Goal: Communication & Community: Participate in discussion

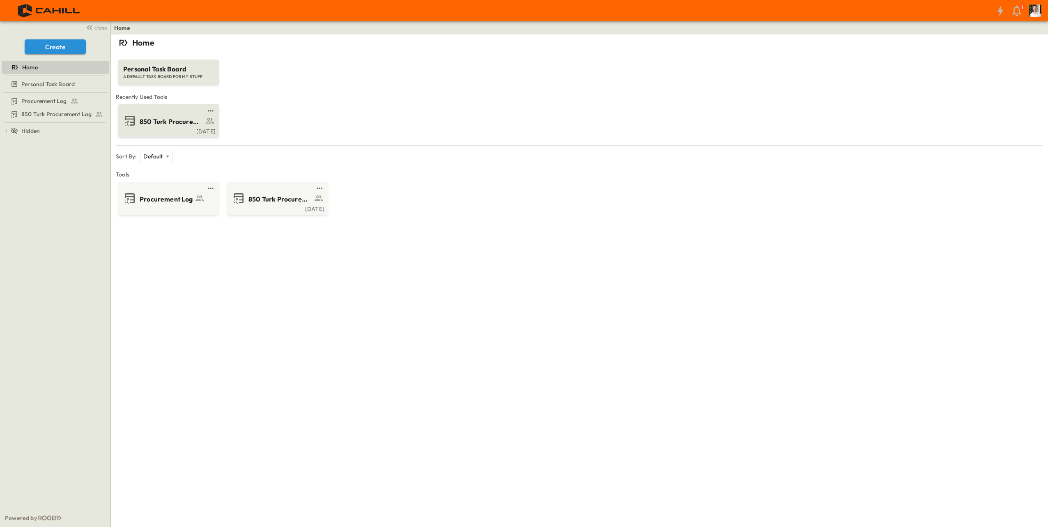
click at [156, 117] on span "850 Turk Procurement Log" at bounding box center [172, 121] width 64 height 9
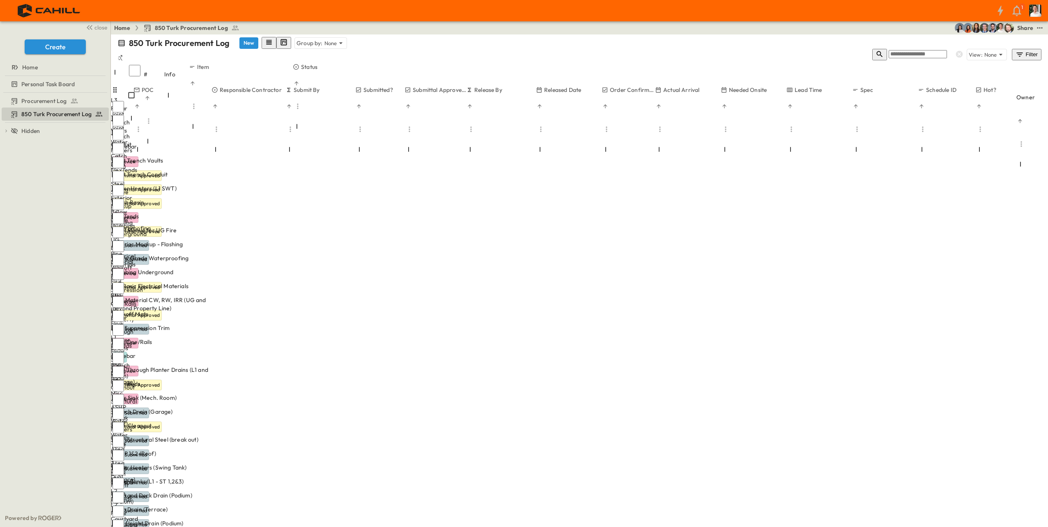
scroll to position [0, 221]
click at [727, 104] on icon "Sort" at bounding box center [725, 107] width 6 height 6
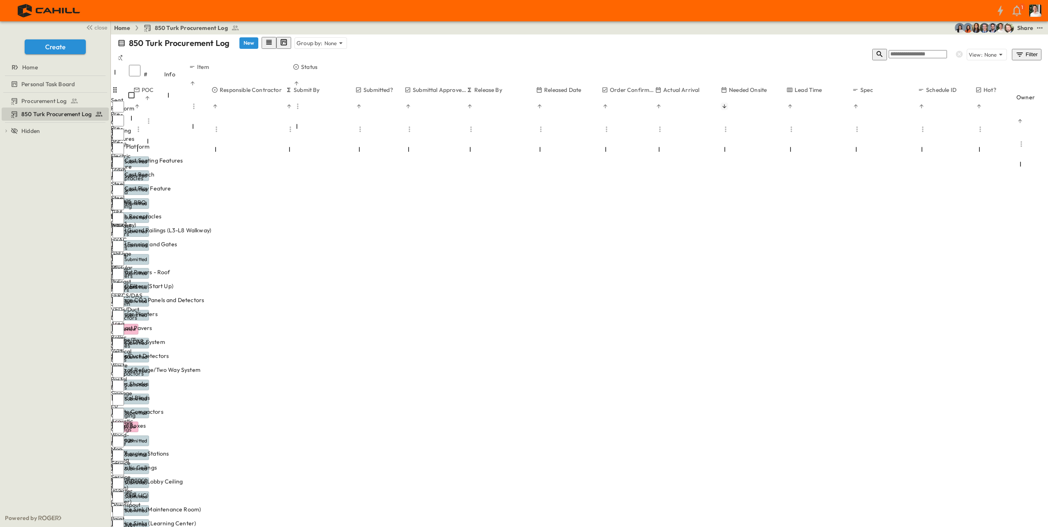
click at [727, 104] on icon "Sort" at bounding box center [725, 107] width 6 height 6
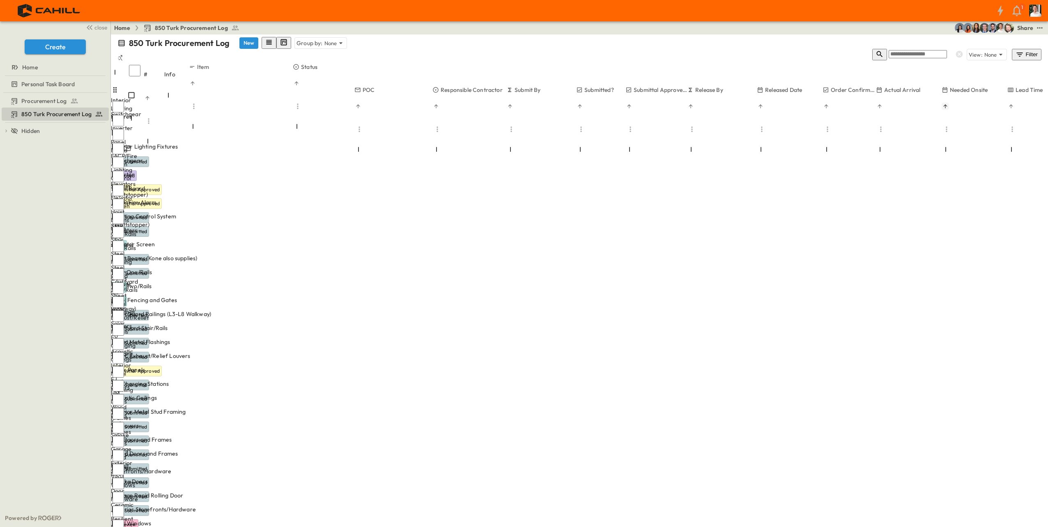
scroll to position [0, 0]
click at [696, 125] on icon "Menu" at bounding box center [692, 129] width 8 height 8
click at [718, 86] on p "Release By" at bounding box center [709, 90] width 28 height 8
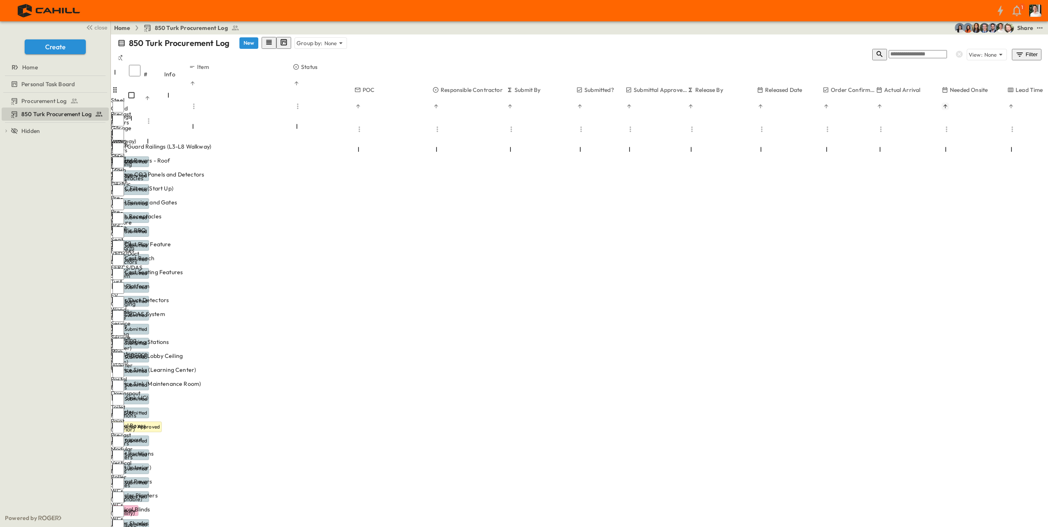
click at [720, 86] on p "Release By" at bounding box center [709, 90] width 28 height 8
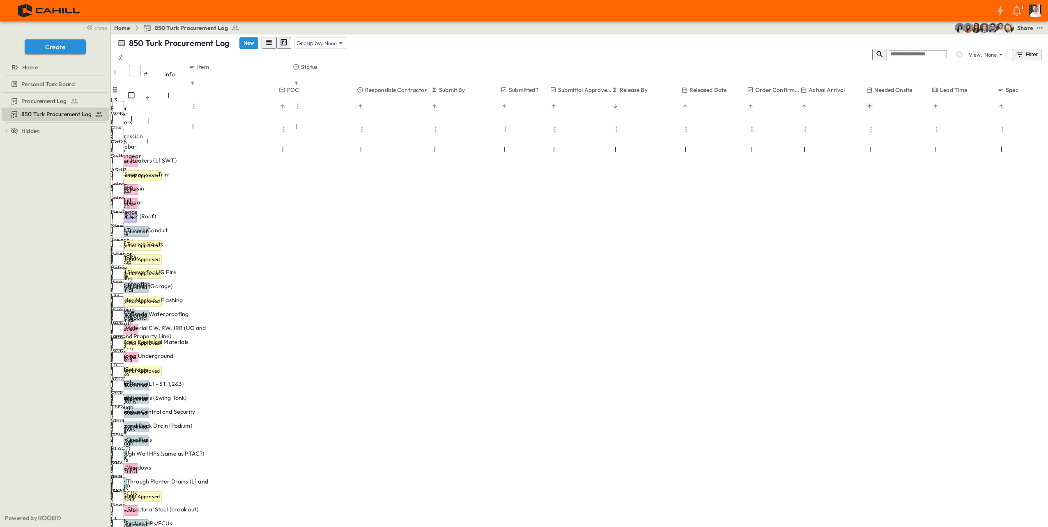
scroll to position [0, 76]
click at [193, 239] on div "OPEN Joint Trench Vaults" at bounding box center [163, 244] width 104 height 10
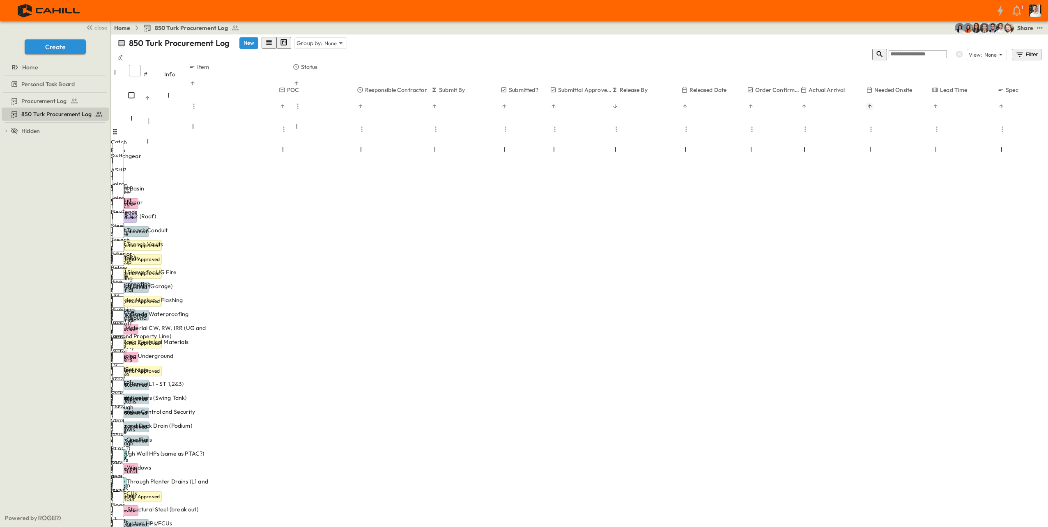
scroll to position [82, 76]
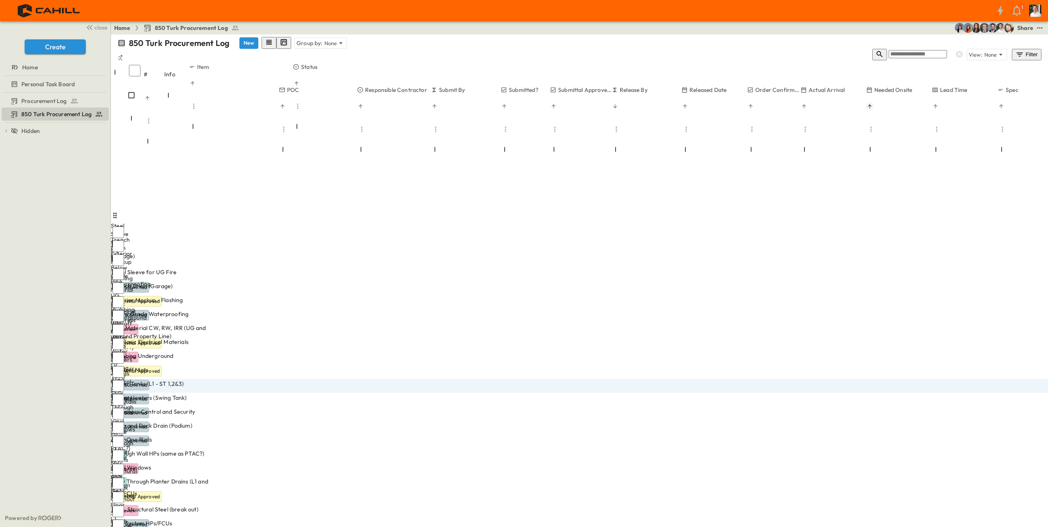
scroll to position [164, 76]
